Goal: Transaction & Acquisition: Purchase product/service

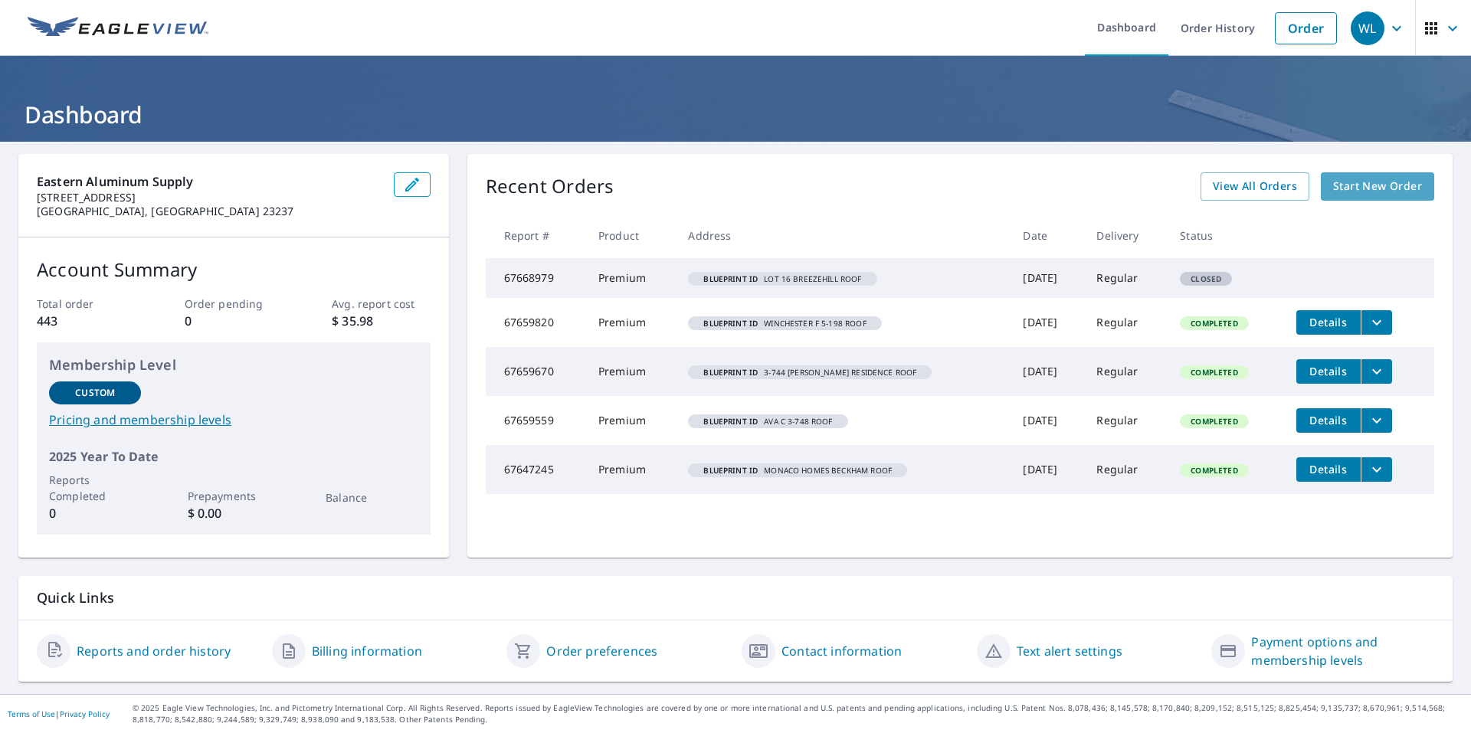
click at [1364, 186] on span "Start New Order" at bounding box center [1378, 186] width 89 height 19
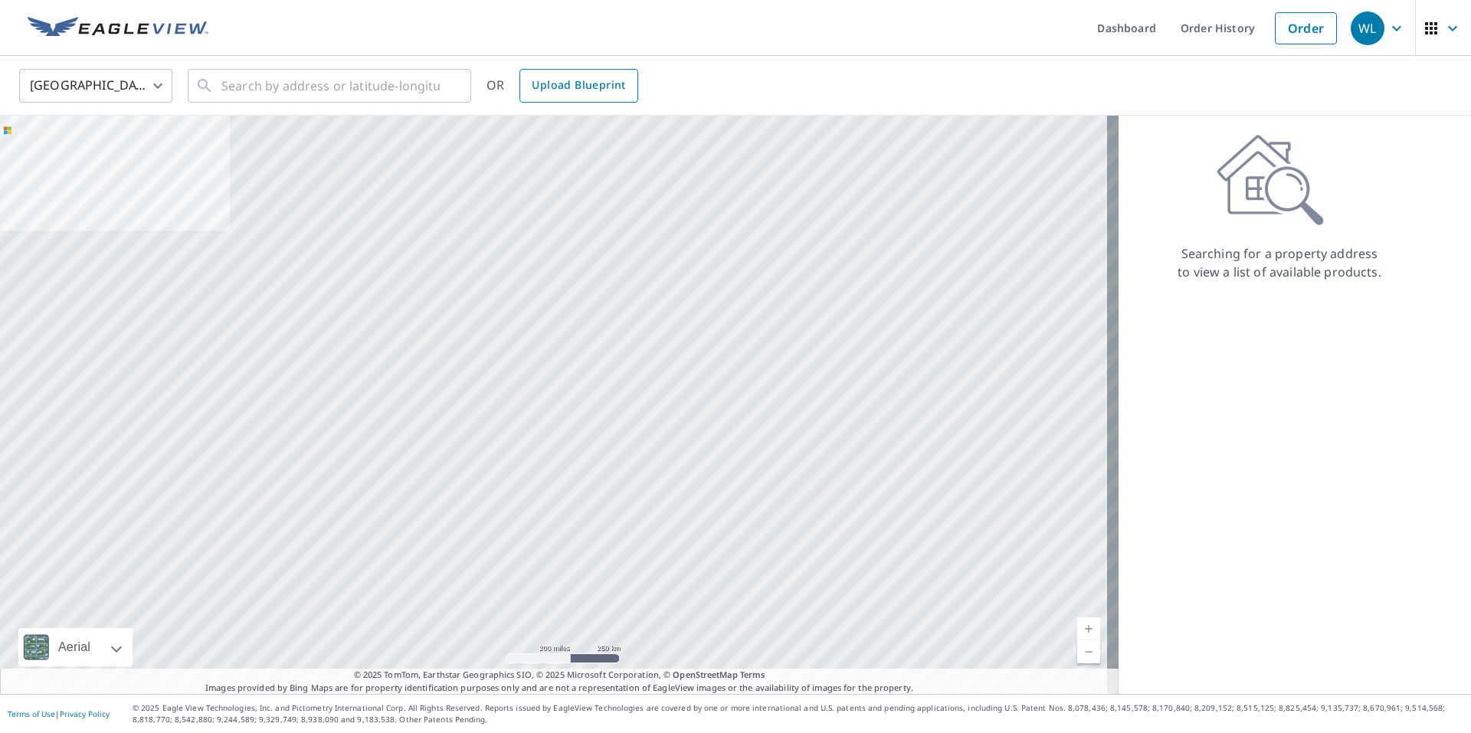
click at [587, 87] on span "Upload Blueprint" at bounding box center [578, 85] width 93 height 19
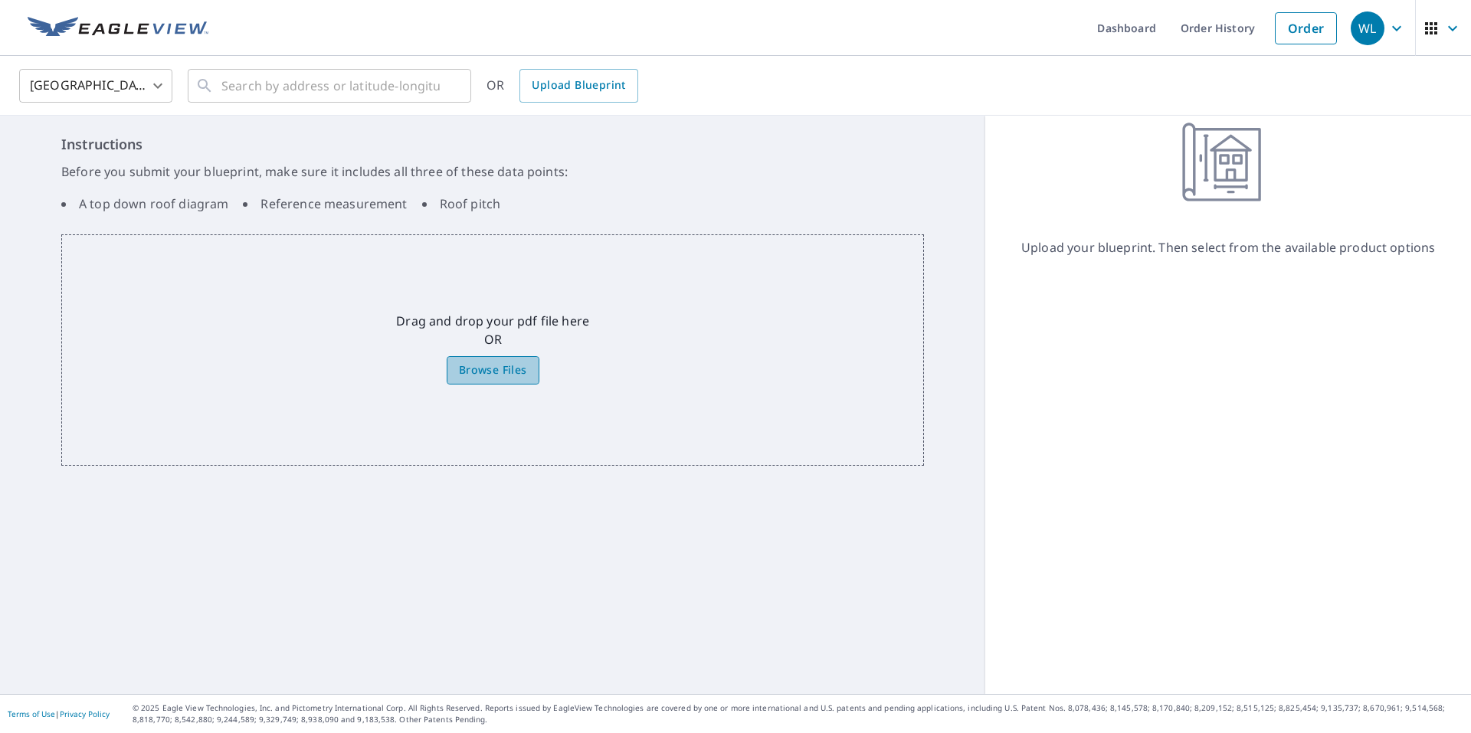
click at [496, 377] on span "Browse Files" at bounding box center [493, 370] width 68 height 19
click at [0, 0] on input "Browse Files" at bounding box center [0, 0] width 0 height 0
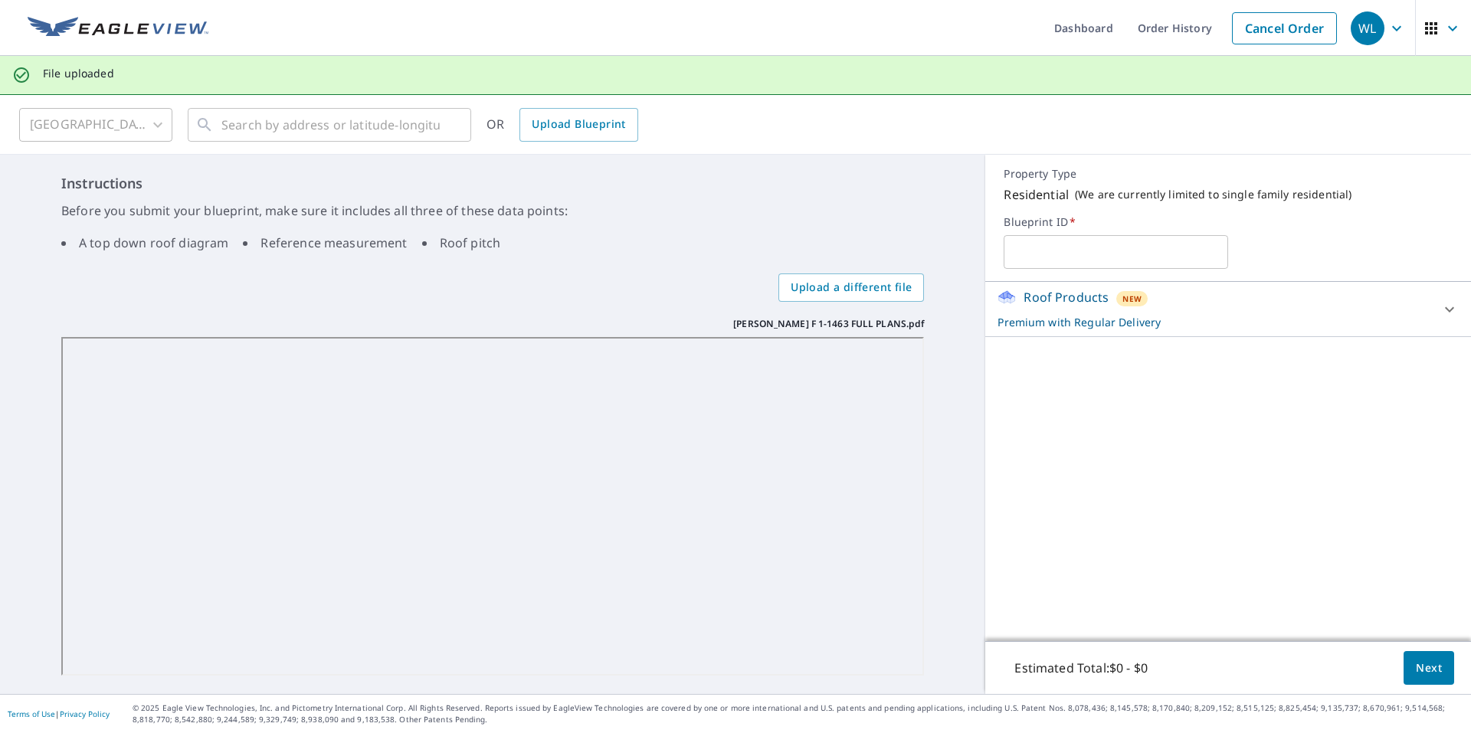
click at [1035, 257] on input "text" at bounding box center [1116, 252] width 225 height 43
type input "[PERSON_NAME] F 1-1463 ROOF"
click at [1426, 665] on span "Next" at bounding box center [1429, 668] width 26 height 19
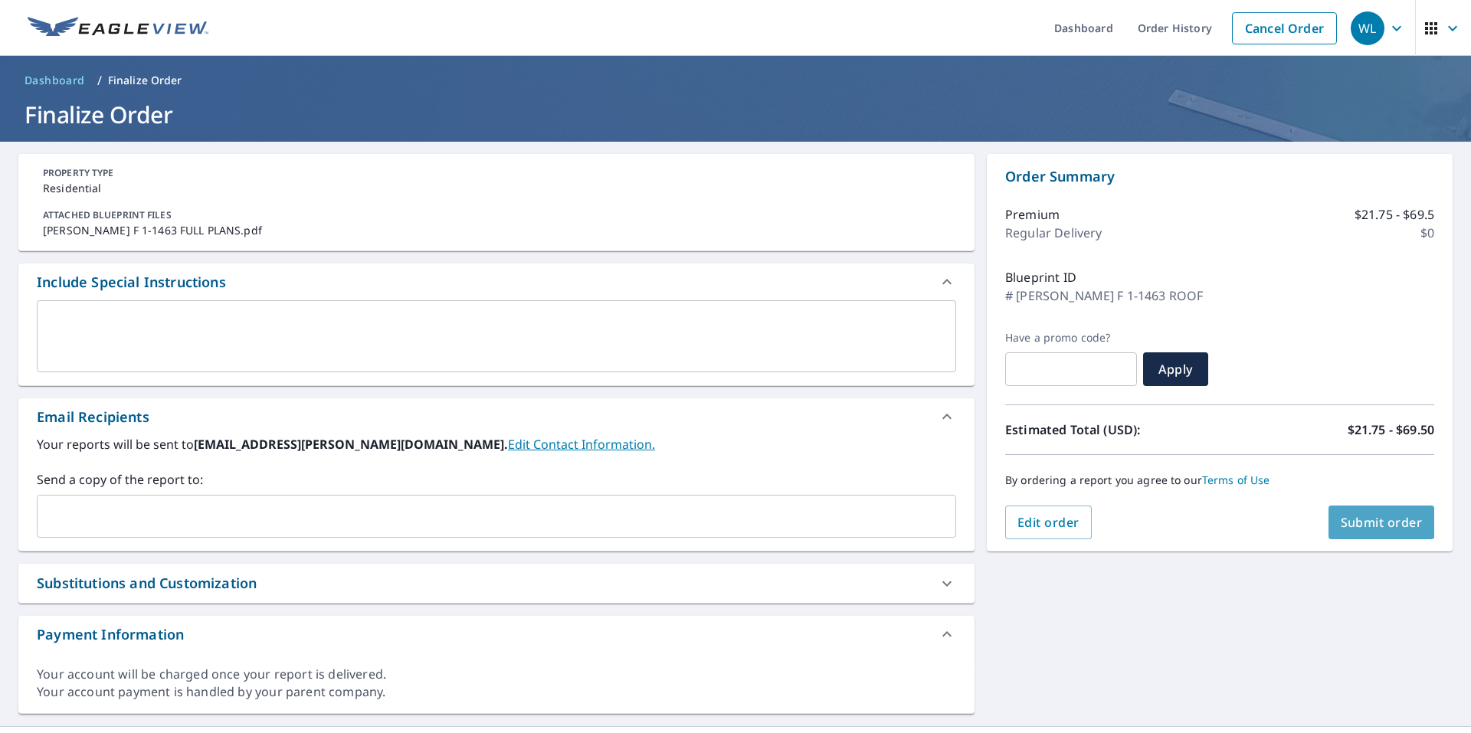
click at [1376, 526] on span "Submit order" at bounding box center [1382, 522] width 82 height 17
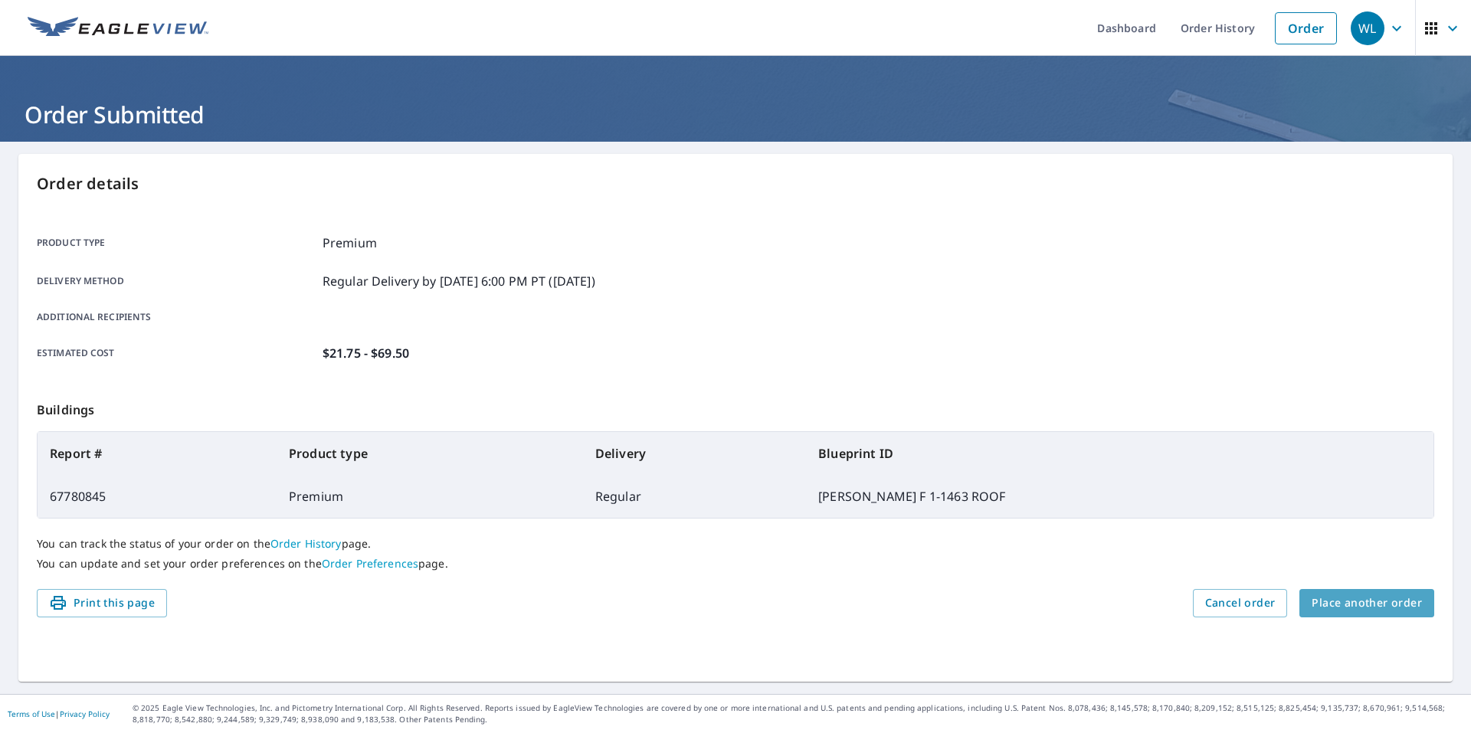
click at [1381, 598] on span "Place another order" at bounding box center [1367, 603] width 110 height 19
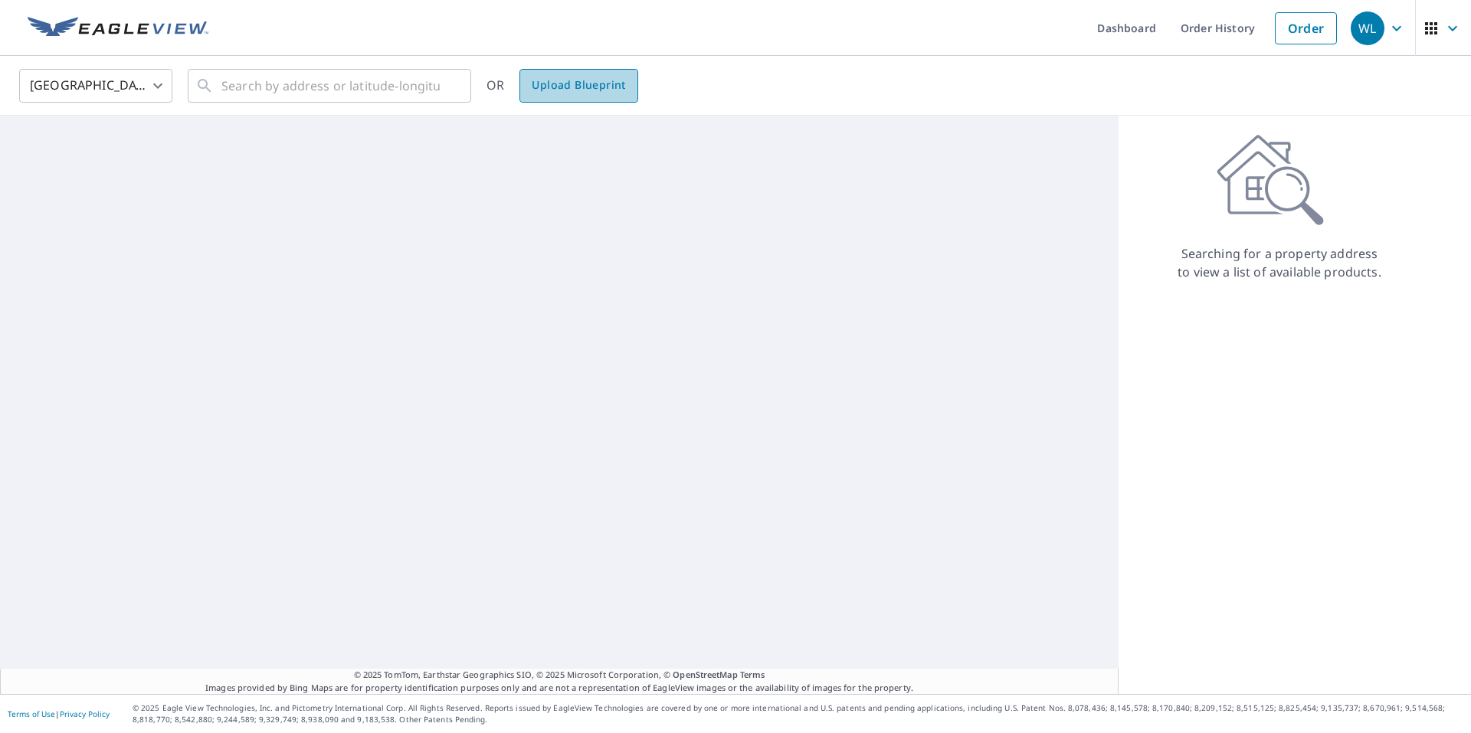
click at [598, 82] on span "Upload Blueprint" at bounding box center [578, 85] width 93 height 19
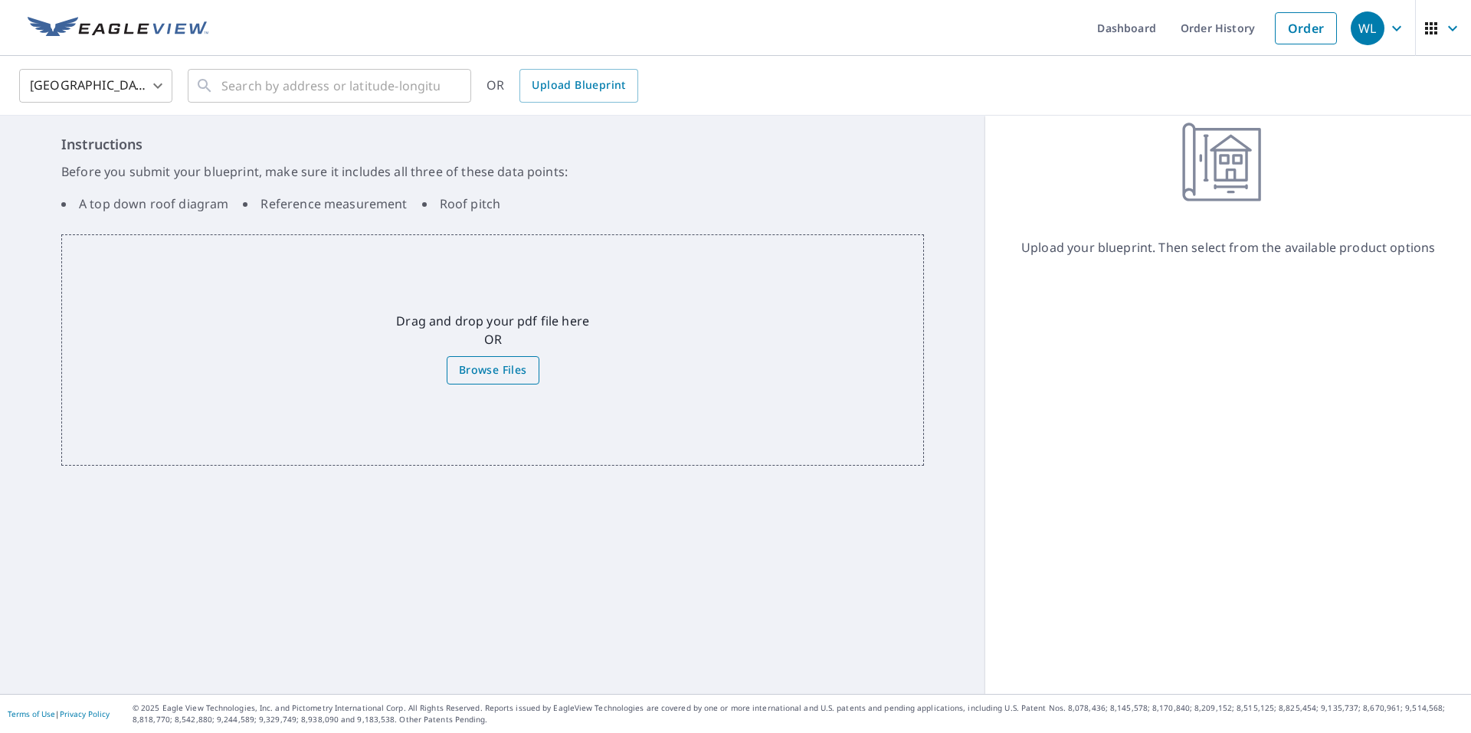
click at [498, 368] on span "Browse Files" at bounding box center [493, 370] width 68 height 19
click at [0, 0] on input "Browse Files" at bounding box center [0, 0] width 0 height 0
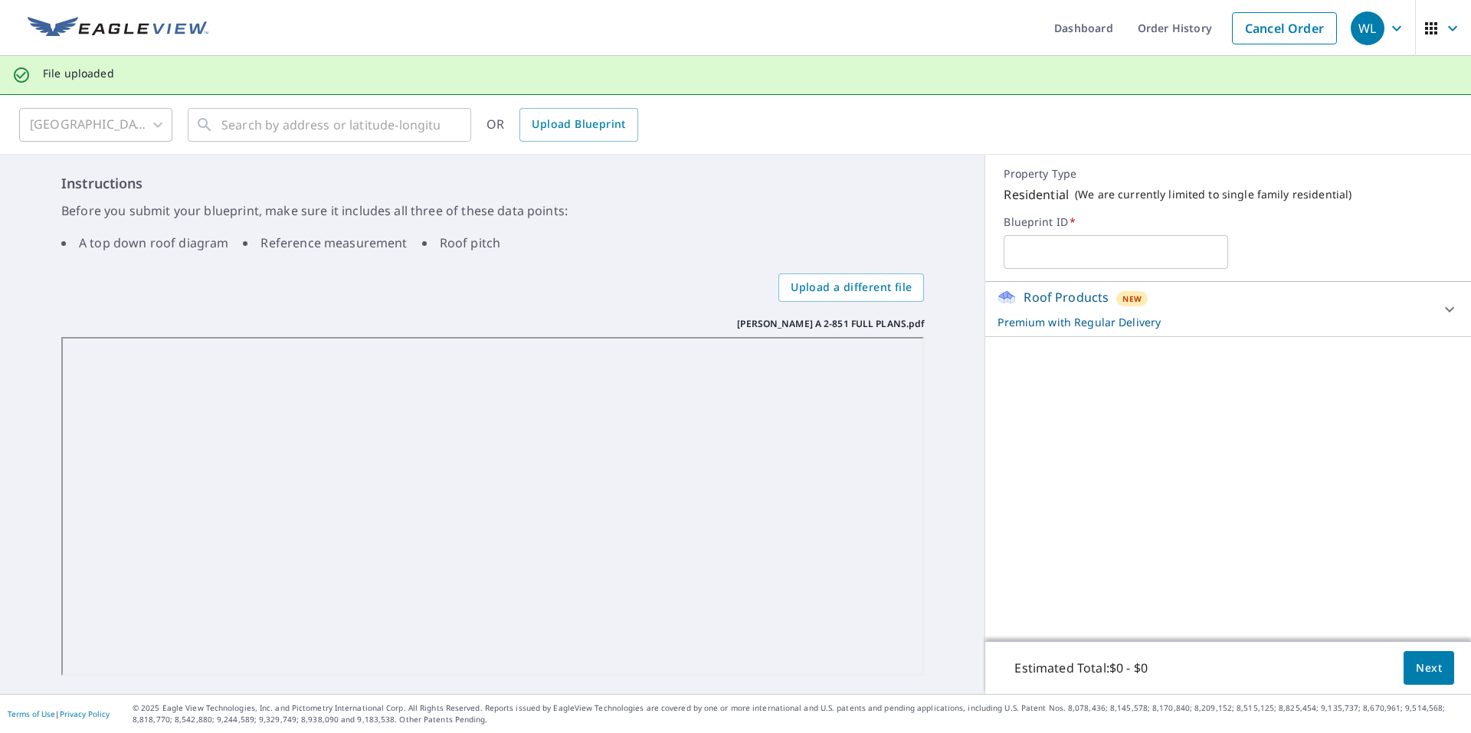
click at [1101, 254] on input "text" at bounding box center [1116, 252] width 225 height 43
type input "[PERSON_NAME] A 2-851 ROOF"
click at [1416, 669] on span "Next" at bounding box center [1429, 668] width 26 height 19
click at [1275, 32] on link "Cancel Order" at bounding box center [1284, 28] width 105 height 32
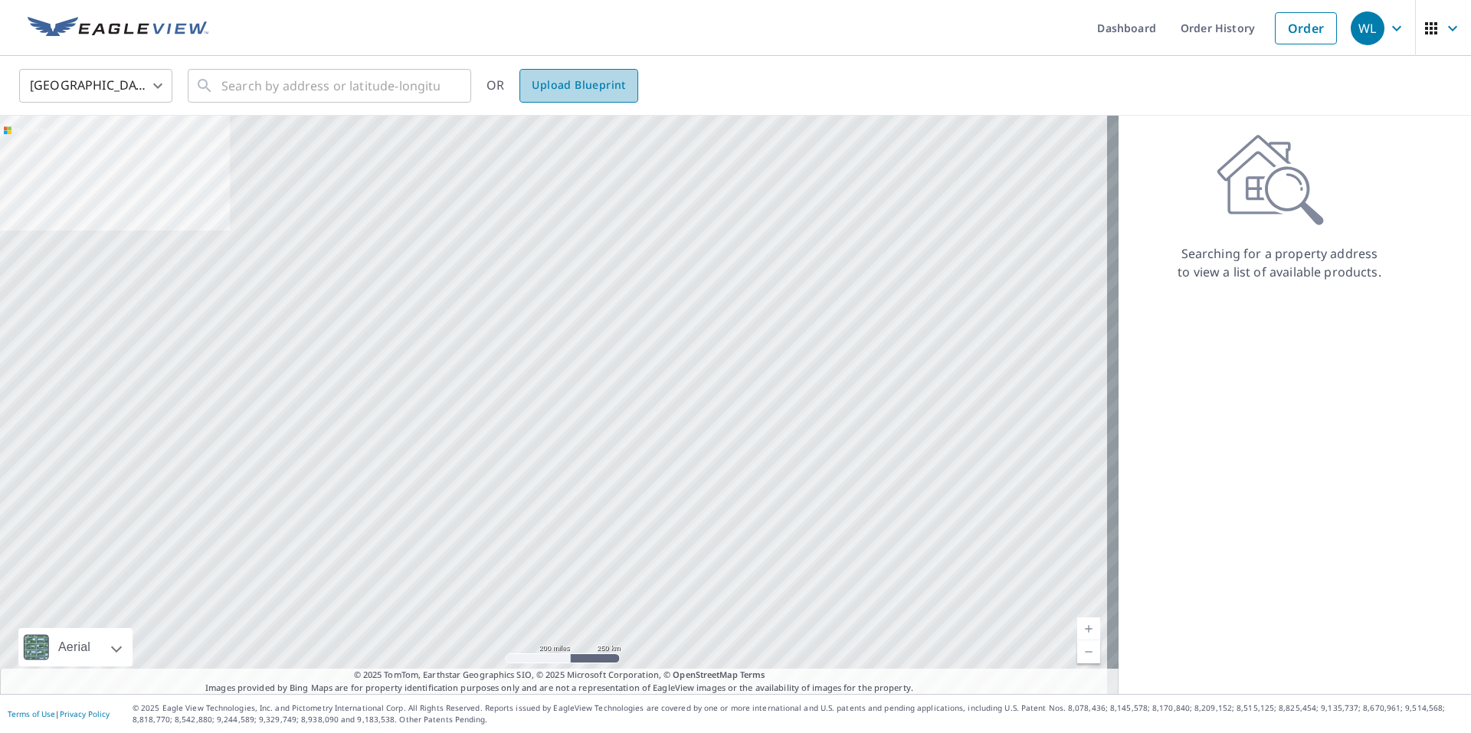
click at [574, 86] on span "Upload Blueprint" at bounding box center [578, 85] width 93 height 19
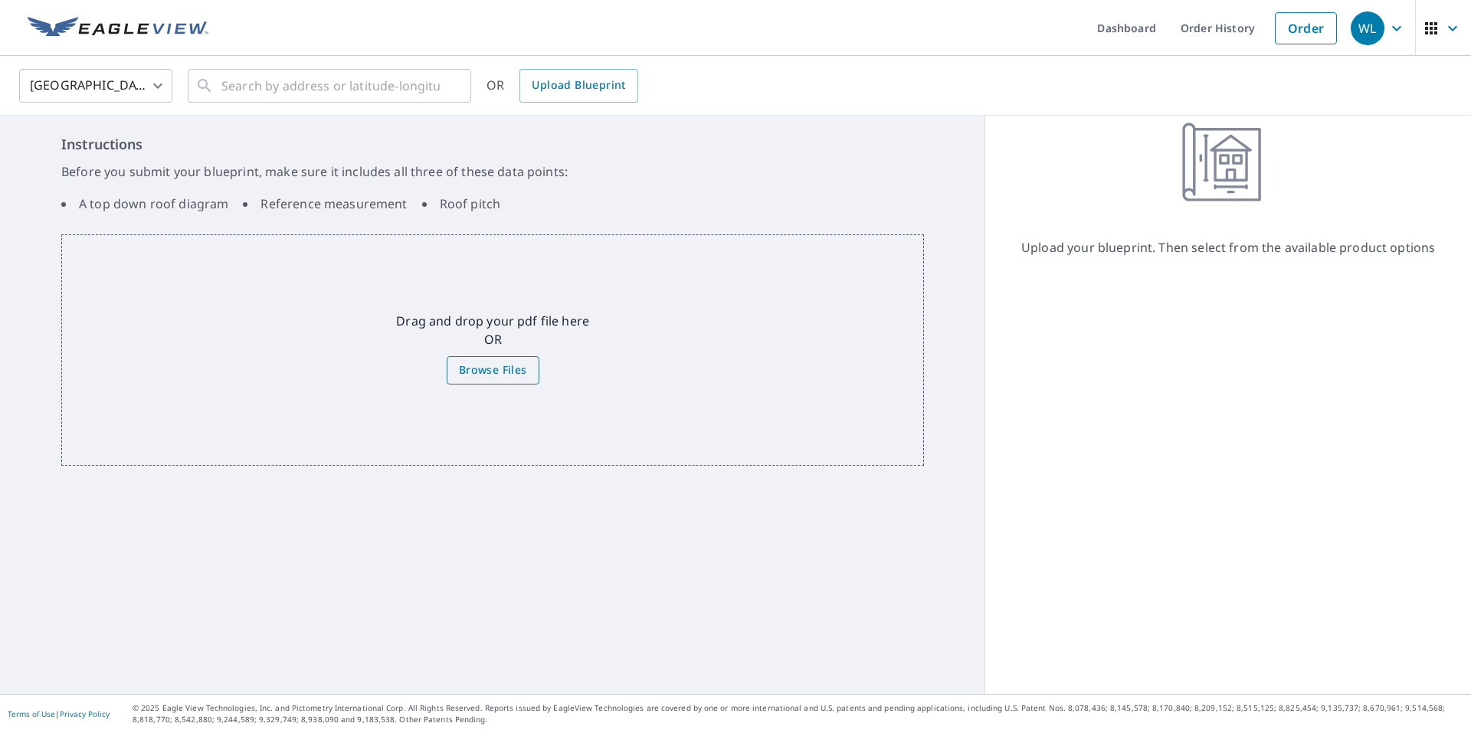
click at [494, 372] on span "Browse Files" at bounding box center [493, 370] width 68 height 19
click at [0, 0] on input "Browse Files" at bounding box center [0, 0] width 0 height 0
click at [500, 374] on span "Browse Files" at bounding box center [493, 370] width 68 height 19
click at [0, 0] on input "Browse Files" at bounding box center [0, 0] width 0 height 0
click at [1393, 27] on icon "button" at bounding box center [1397, 27] width 9 height 5
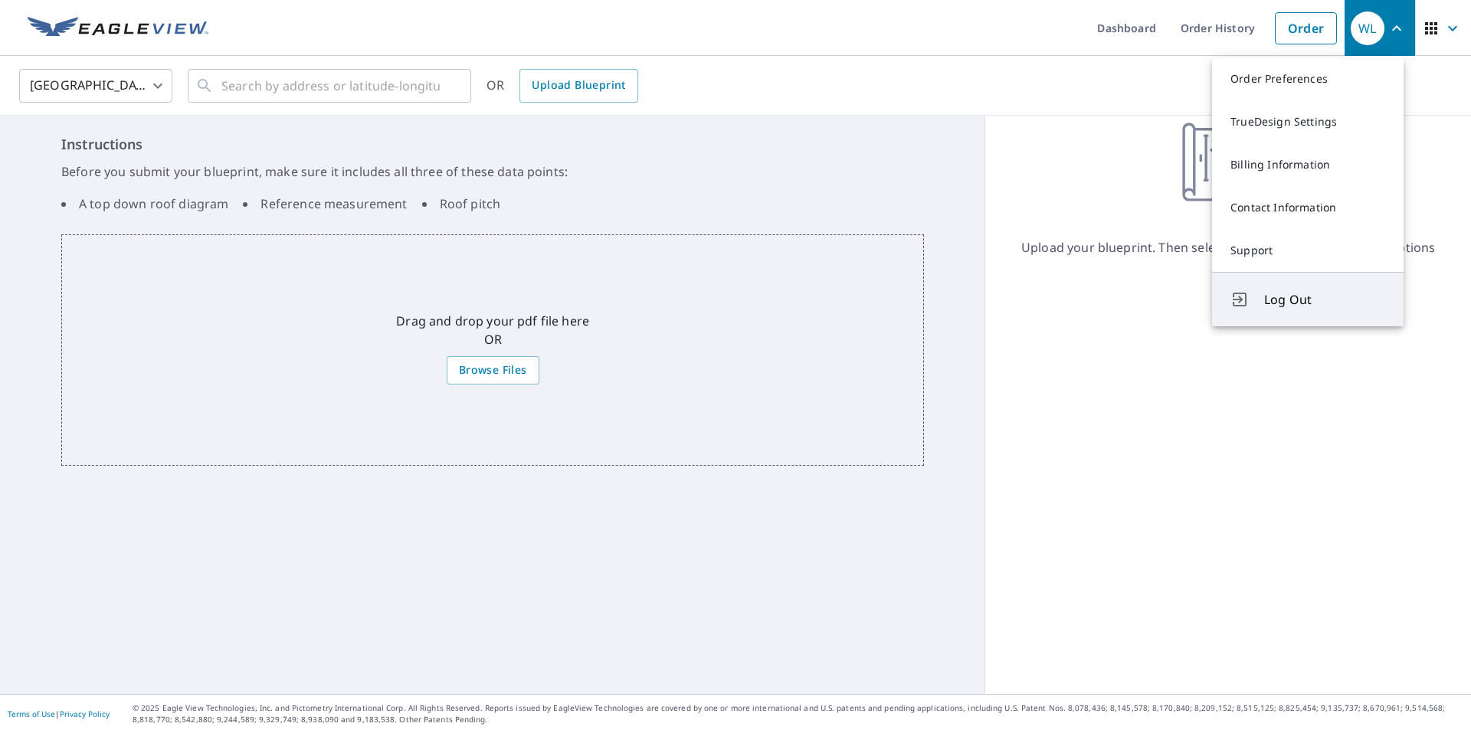
click at [1287, 310] on button "Log Out" at bounding box center [1308, 299] width 192 height 54
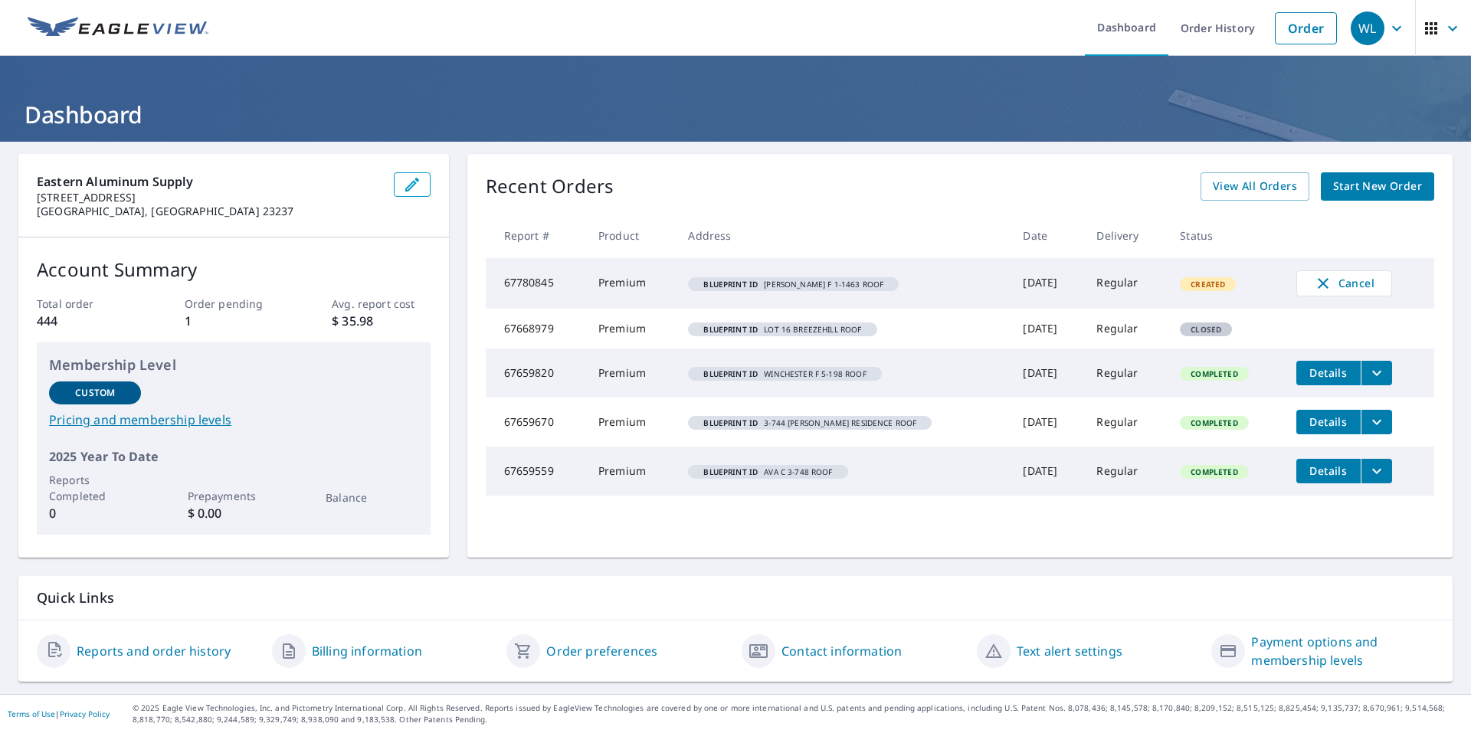
click at [1375, 186] on span "Start New Order" at bounding box center [1378, 186] width 89 height 19
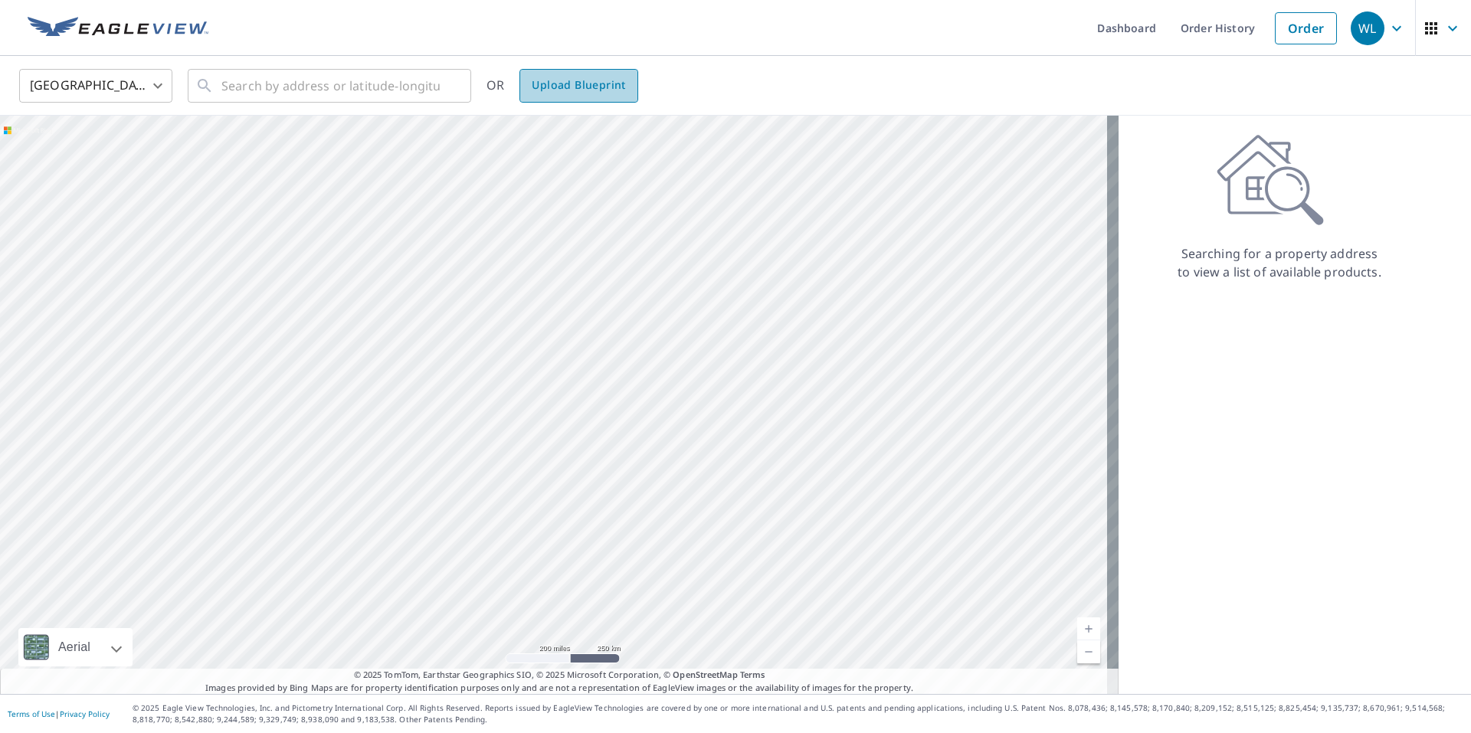
click at [587, 81] on span "Upload Blueprint" at bounding box center [578, 85] width 93 height 19
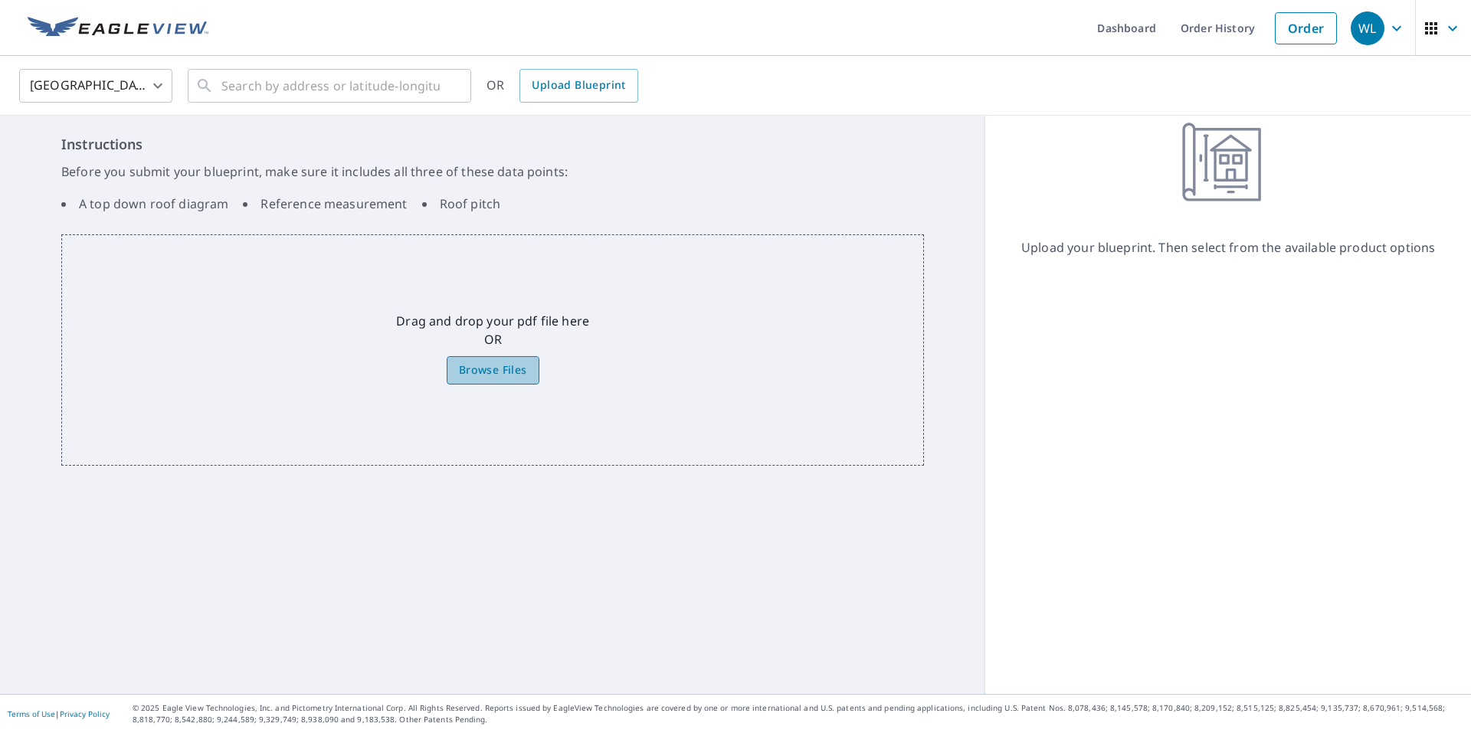
click at [485, 368] on span "Browse Files" at bounding box center [493, 370] width 68 height 19
click at [0, 0] on input "Browse Files" at bounding box center [0, 0] width 0 height 0
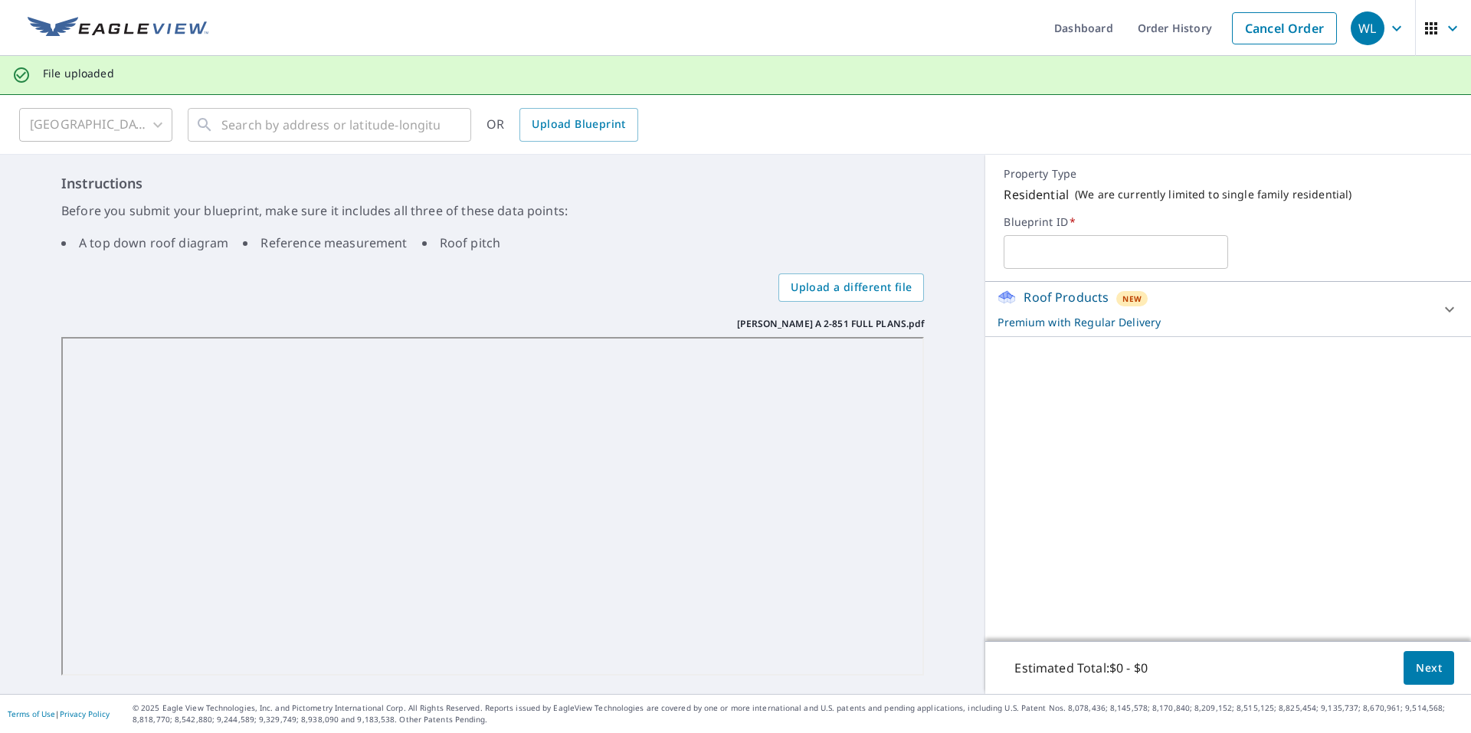
click at [1014, 254] on input "text" at bounding box center [1116, 252] width 225 height 43
type input "[PERSON_NAME] A 2-851 ROOF"
click at [1416, 663] on span "Next" at bounding box center [1429, 668] width 26 height 19
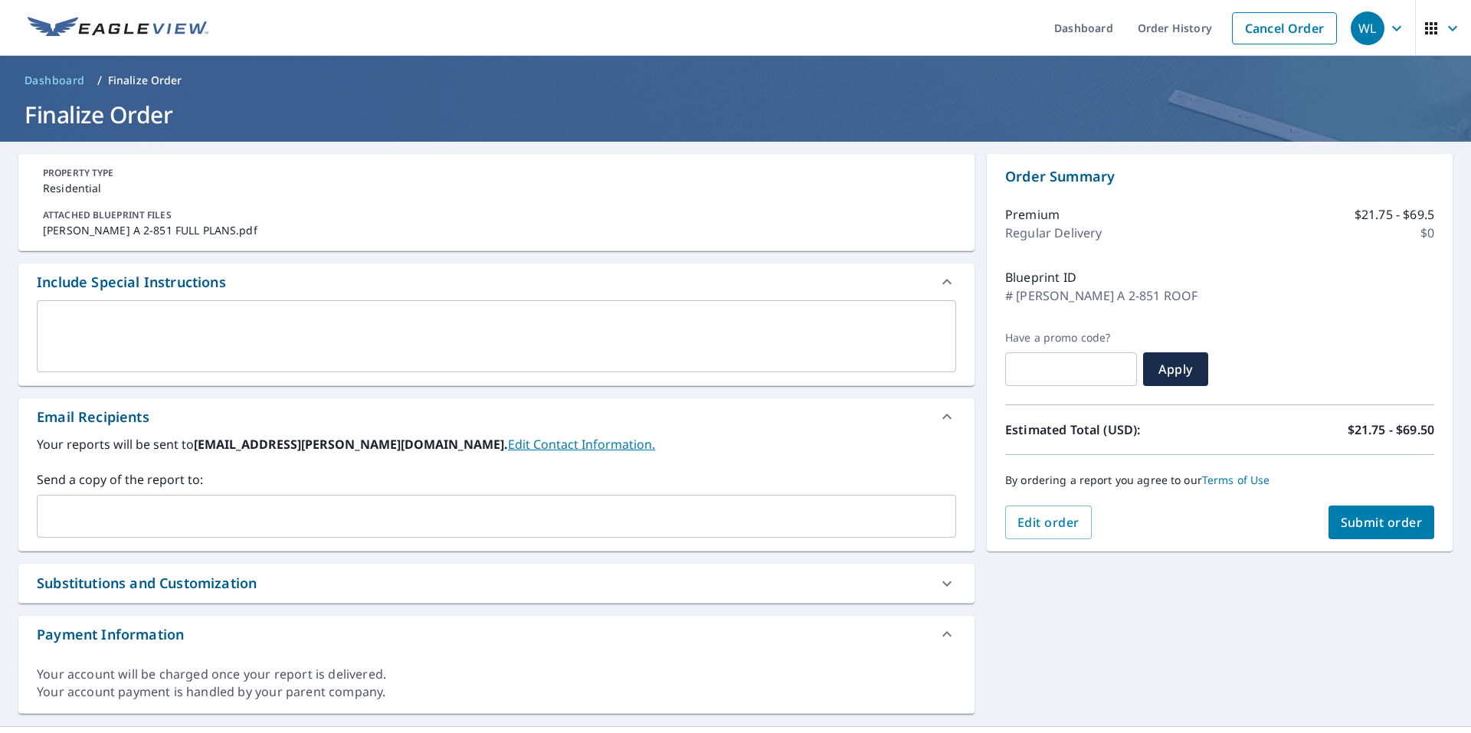
click at [1362, 517] on span "Submit order" at bounding box center [1382, 522] width 82 height 17
